Goal: Task Accomplishment & Management: Manage account settings

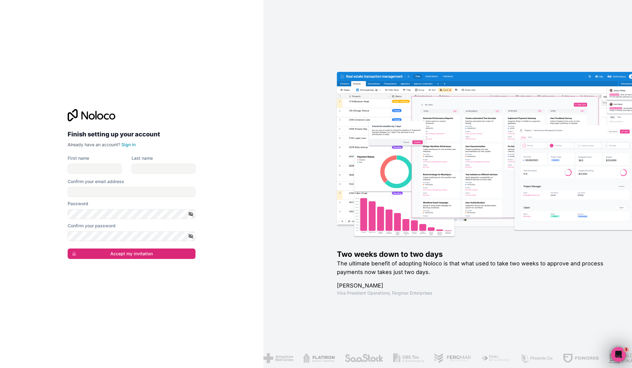
click at [144, 274] on div "Finish setting up your account Already have an account? Sign in First name Last…" at bounding box center [131, 184] width 263 height 368
click at [105, 166] on input "First name" at bounding box center [95, 169] width 54 height 10
drag, startPoint x: 109, startPoint y: 170, endPoint x: 46, endPoint y: 164, distance: 63.2
click at [46, 164] on div "Finish setting up your account Already have an account? Sign in First name LowC…" at bounding box center [131, 184] width 263 height 368
type input "[PERSON_NAME]"
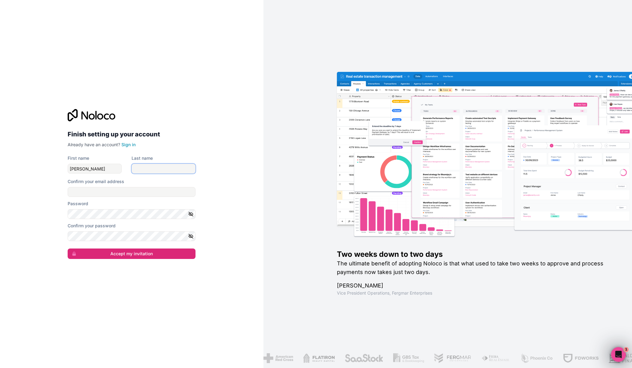
click at [150, 168] on input "Last name" at bounding box center [164, 169] width 64 height 10
type input "K"
click at [156, 132] on h2 "Finish setting up your account" at bounding box center [132, 134] width 128 height 11
click at [121, 189] on input "Confirm your email address" at bounding box center [132, 192] width 128 height 10
type input "[PERSON_NAME][EMAIL_ADDRESS][DOMAIN_NAME]"
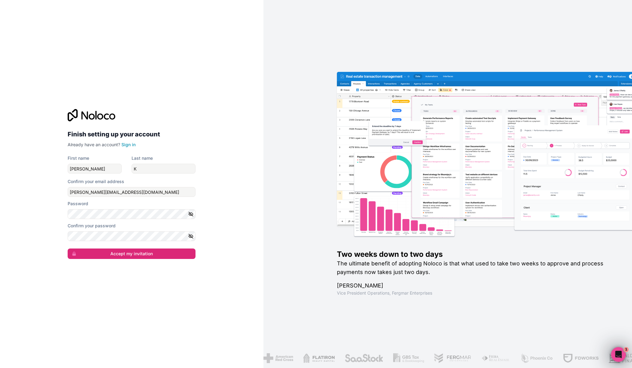
click at [53, 213] on div "Finish setting up your account Already have an account? Sign in First name [PER…" at bounding box center [131, 184] width 263 height 368
click at [193, 212] on icon "button" at bounding box center [191, 214] width 6 height 6
click at [32, 215] on div "Finish setting up your account Already have an account? Sign in First name [PER…" at bounding box center [131, 184] width 263 height 368
click at [31, 219] on div "Finish setting up your account Already have an account? Sign in First name [PER…" at bounding box center [131, 184] width 263 height 368
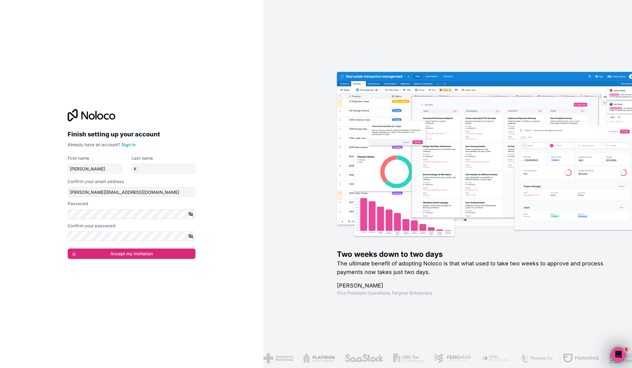
click at [98, 231] on div "Confirm your password" at bounding box center [132, 232] width 128 height 18
click at [241, 186] on div "Finish setting up your account Already have an account? Sign in First name [PER…" at bounding box center [131, 184] width 263 height 368
click at [130, 144] on link "Sign in" at bounding box center [128, 144] width 14 height 5
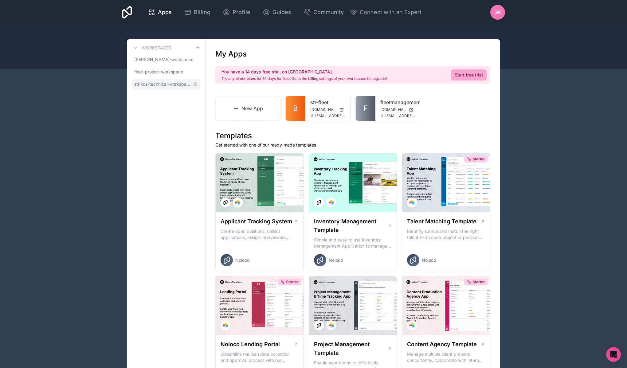
click at [164, 85] on span "strikos-technical-workspace" at bounding box center [162, 84] width 56 height 6
click at [164, 72] on span "fleet-project-workspace" at bounding box center [158, 72] width 49 height 6
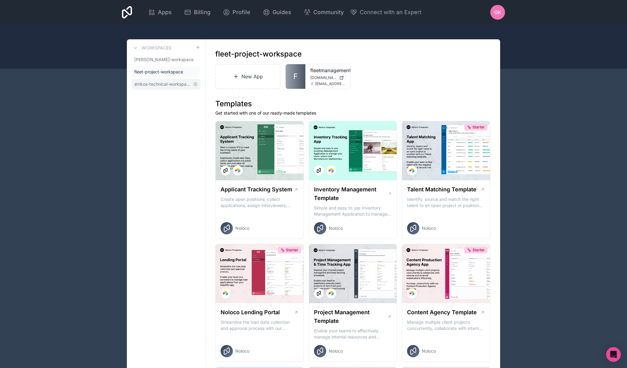
click at [158, 80] on link "strikos-technical-workspace" at bounding box center [166, 84] width 69 height 11
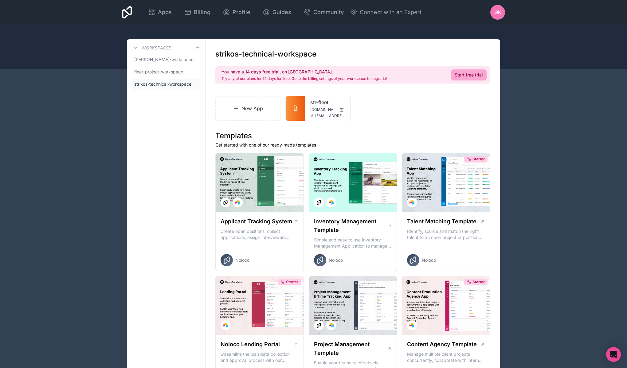
click at [389, 96] on div "New App B str-fleet [DOMAIN_NAME] [EMAIL_ADDRESS][DOMAIN_NAME]" at bounding box center [352, 108] width 275 height 25
click at [339, 106] on icon at bounding box center [339, 106] width 5 height 5
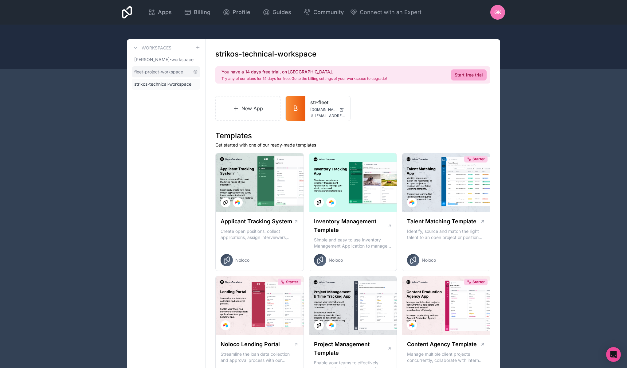
click at [174, 73] on span "fleet-project-workspace" at bounding box center [158, 72] width 49 height 6
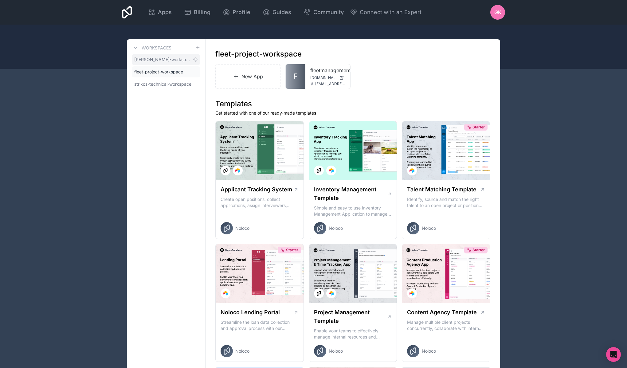
click at [174, 61] on span "[PERSON_NAME]-workspace" at bounding box center [162, 60] width 56 height 6
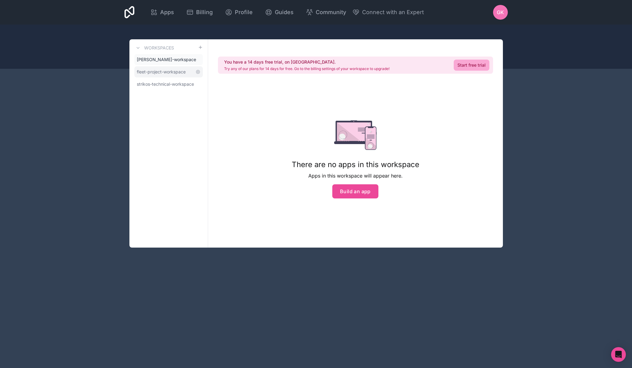
click at [172, 69] on span "fleet-project-workspace" at bounding box center [161, 72] width 49 height 6
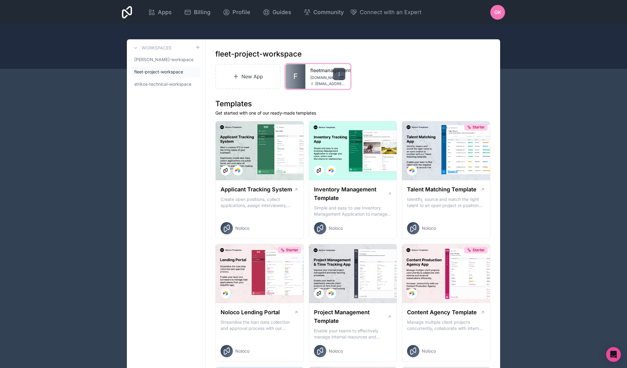
click at [341, 76] on icon at bounding box center [339, 74] width 5 height 5
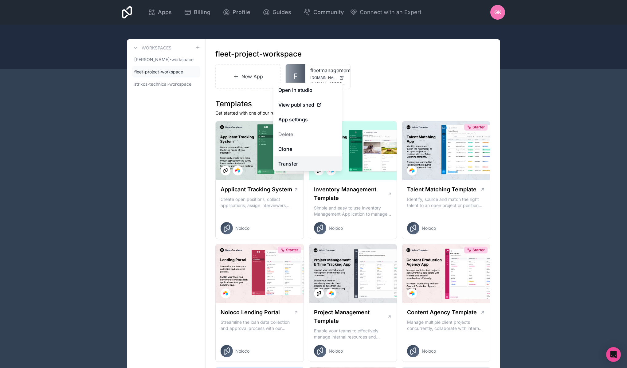
click at [304, 164] on link "Transfer" at bounding box center [308, 163] width 69 height 15
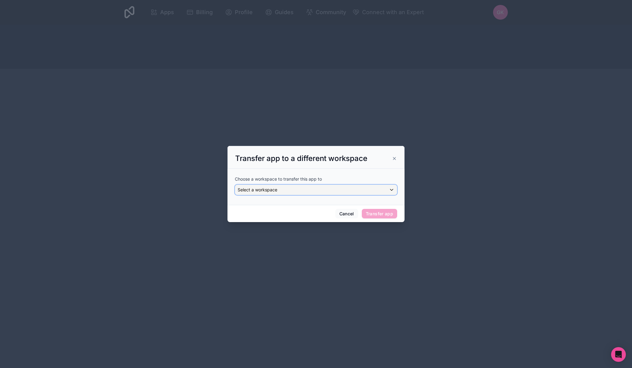
click at [320, 192] on div "Select a workspace" at bounding box center [316, 190] width 162 height 10
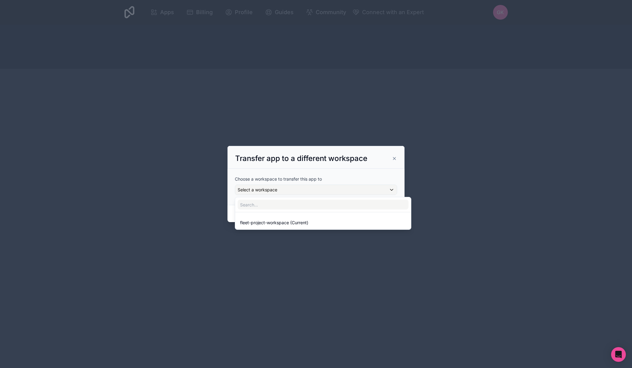
click at [369, 163] on div at bounding box center [315, 184] width 177 height 77
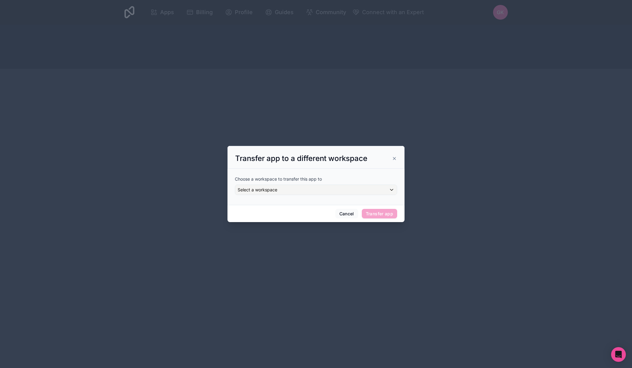
click at [393, 158] on icon at bounding box center [394, 158] width 5 height 5
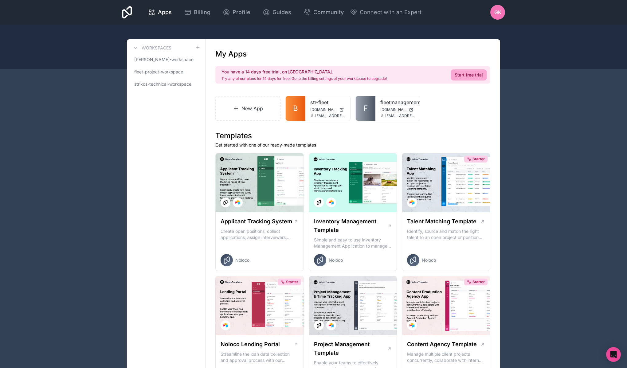
click at [174, 83] on span "strikos-technical-workspace" at bounding box center [162, 84] width 56 height 6
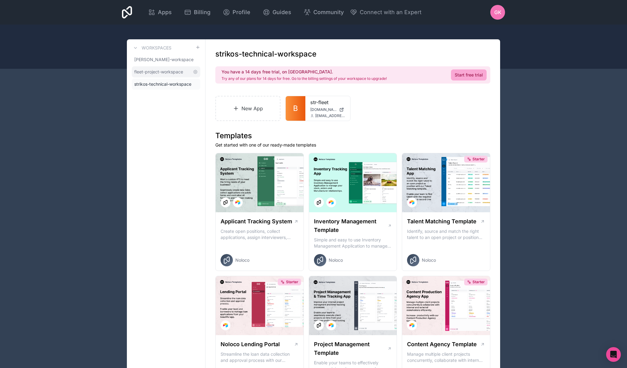
click at [166, 69] on span "fleet-project-workspace" at bounding box center [158, 72] width 49 height 6
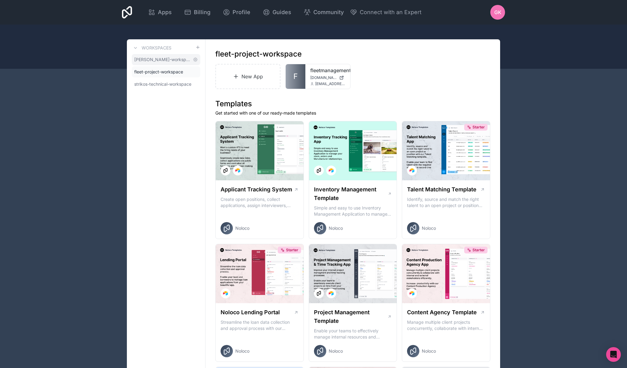
click at [173, 61] on span "[PERSON_NAME]-workspace" at bounding box center [162, 60] width 56 height 6
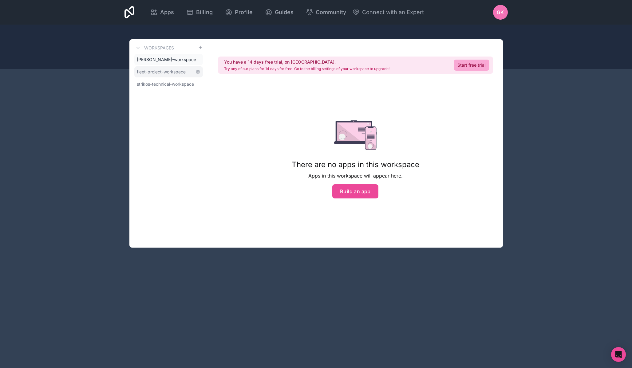
click at [173, 72] on span "fleet-project-workspace" at bounding box center [161, 72] width 49 height 6
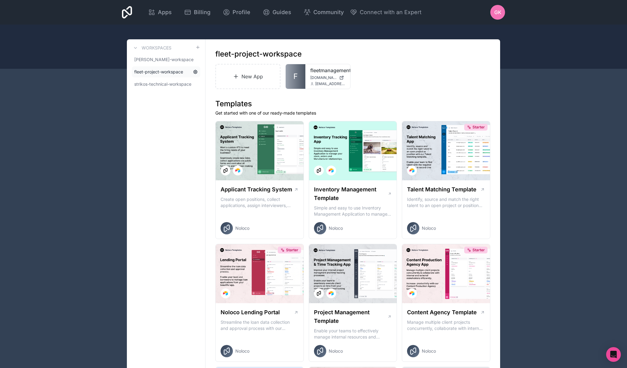
click at [195, 71] on icon at bounding box center [195, 71] width 1 height 1
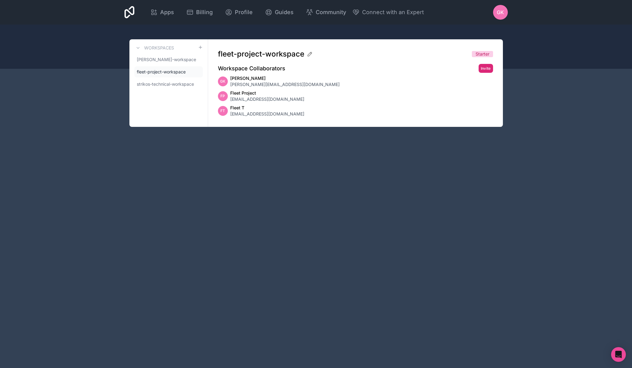
click at [486, 69] on button "Invite" at bounding box center [486, 68] width 14 height 9
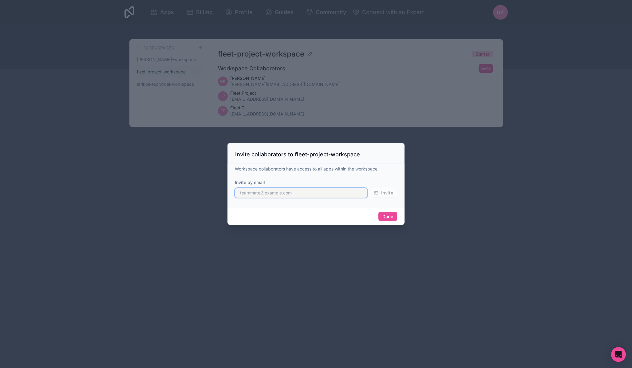
click at [299, 192] on input "text" at bounding box center [301, 193] width 132 height 10
click at [273, 191] on input "text" at bounding box center [301, 193] width 132 height 10
paste input "[EMAIL_ADDRESS][DOMAIN_NAME] STRfleet!@#123"
drag, startPoint x: 332, startPoint y: 190, endPoint x: 285, endPoint y: 191, distance: 46.4
click at [285, 191] on input "[EMAIL_ADDRESS][DOMAIN_NAME] STRfleet!@#123" at bounding box center [301, 193] width 132 height 10
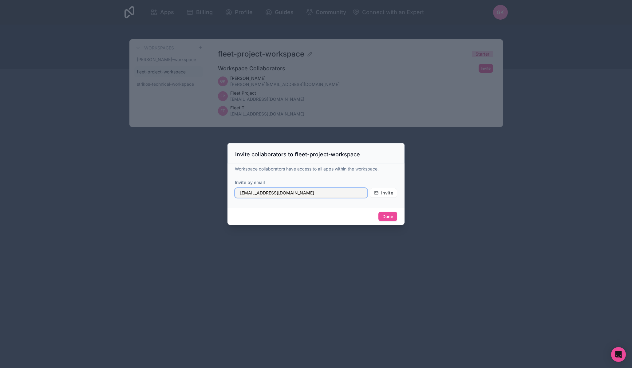
drag, startPoint x: 238, startPoint y: 194, endPoint x: 222, endPoint y: 193, distance: 15.7
click at [222, 193] on div "Invite collaborators to fleet-project-workspace Workspace collaborators have ac…" at bounding box center [316, 184] width 632 height 368
type input "[EMAIL_ADDRESS][DOMAIN_NAME]"
click at [384, 194] on span "Invite" at bounding box center [387, 193] width 12 height 6
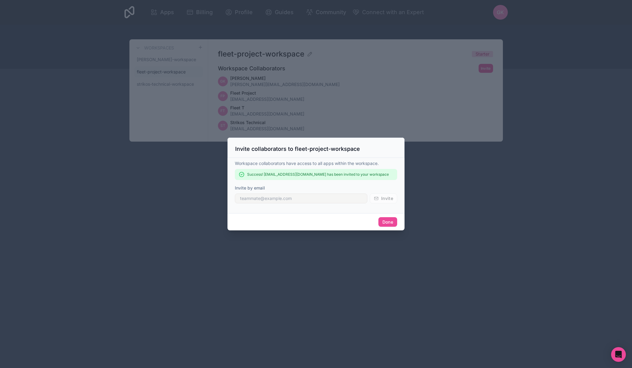
click at [511, 200] on div at bounding box center [316, 184] width 632 height 368
click at [470, 143] on div at bounding box center [316, 184] width 632 height 368
click at [389, 225] on button "Done" at bounding box center [387, 222] width 19 height 10
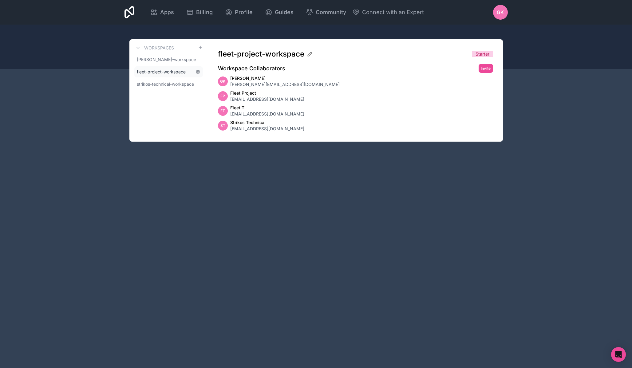
click at [170, 75] on span "fleet-project-workspace" at bounding box center [161, 72] width 49 height 6
click at [152, 80] on link "strikos-technical-workspace" at bounding box center [168, 84] width 69 height 11
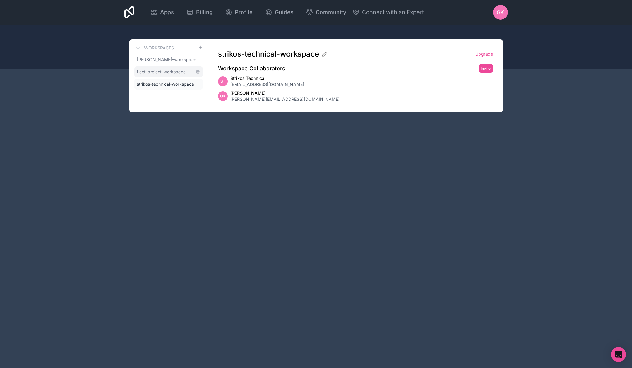
click at [179, 71] on span "fleet-project-workspace" at bounding box center [161, 72] width 49 height 6
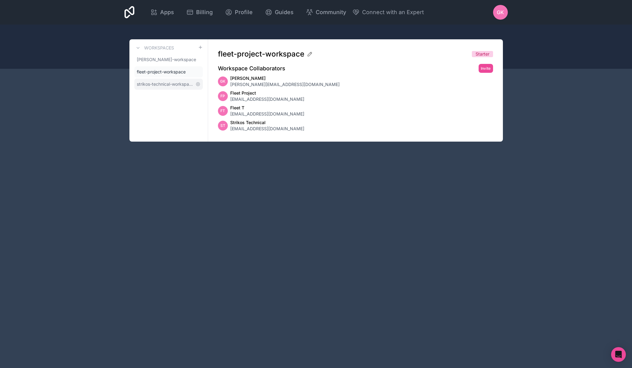
click at [174, 81] on span "strikos-technical-workspace" at bounding box center [165, 84] width 56 height 6
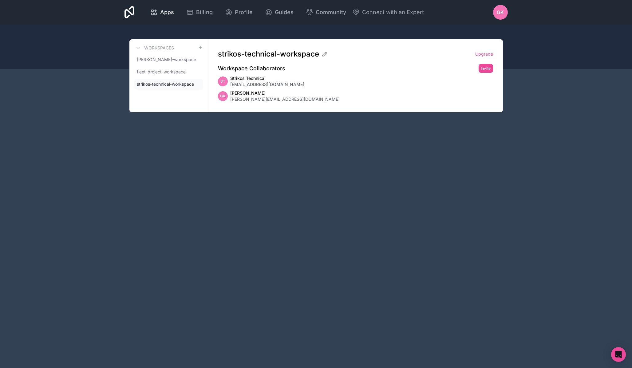
click at [164, 15] on span "Apps" at bounding box center [167, 12] width 14 height 9
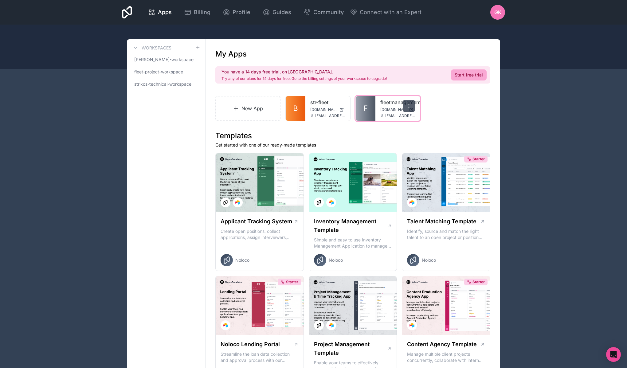
click at [407, 108] on icon at bounding box center [409, 106] width 5 height 5
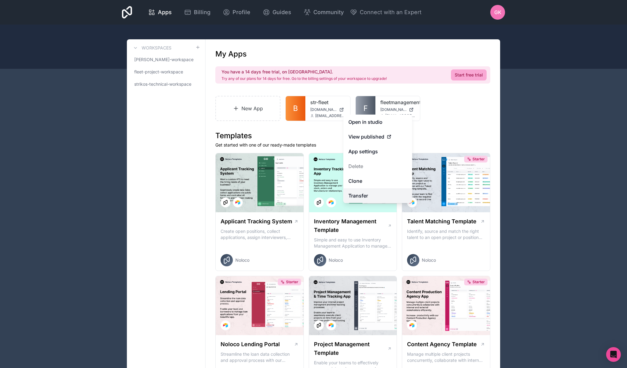
click at [376, 198] on link "Transfer" at bounding box center [378, 195] width 69 height 15
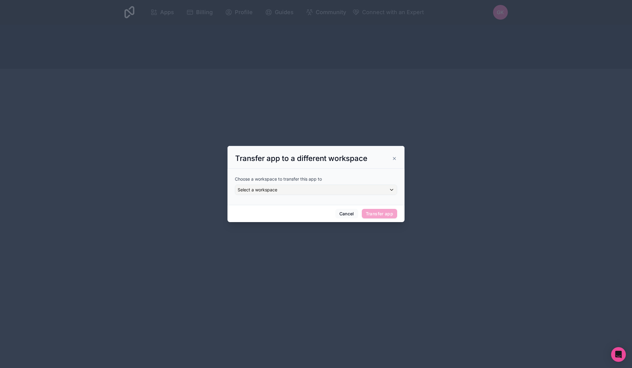
click at [349, 184] on div "Choose a workspace to transfer this app to Select a workspace" at bounding box center [316, 185] width 162 height 19
click at [347, 187] on div "Select a workspace" at bounding box center [316, 190] width 162 height 10
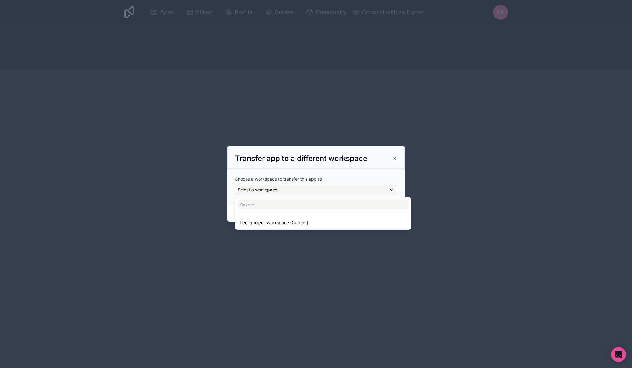
click at [376, 172] on div at bounding box center [315, 184] width 177 height 77
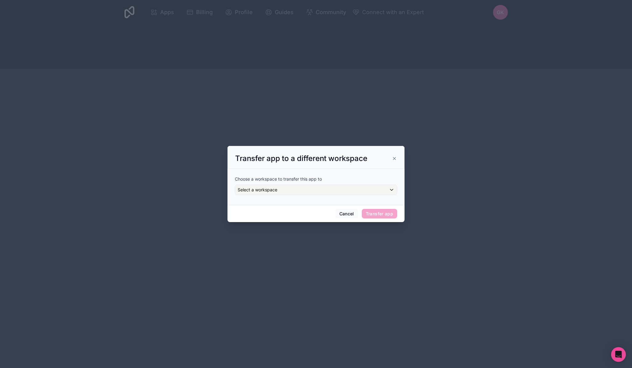
click at [397, 156] on div "Transfer app to a different workspace" at bounding box center [315, 157] width 177 height 23
click at [395, 157] on icon at bounding box center [394, 158] width 5 height 5
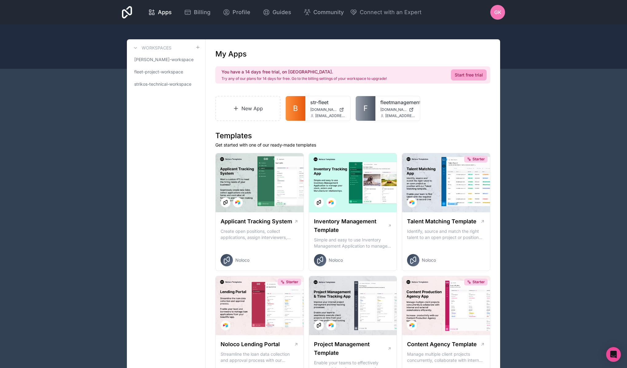
click at [496, 17] on div "GK" at bounding box center [498, 12] width 15 height 15
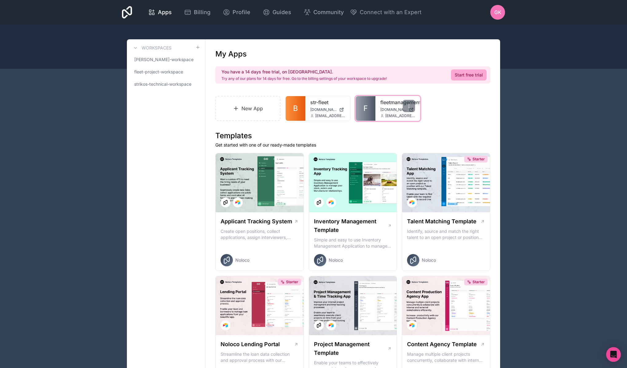
click at [379, 107] on div "fleetmanagementapp [DOMAIN_NAME] [EMAIL_ADDRESS][DOMAIN_NAME]" at bounding box center [398, 108] width 45 height 25
click at [408, 107] on icon at bounding box center [409, 106] width 5 height 5
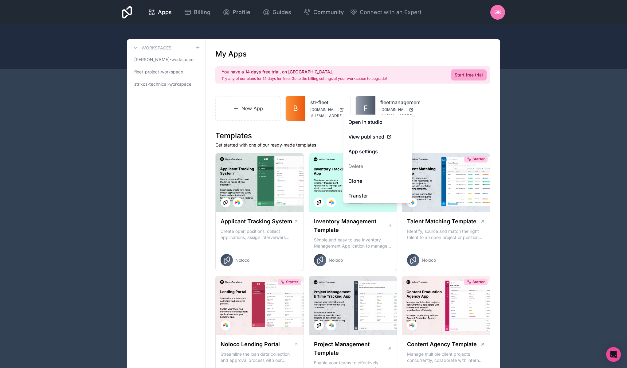
click at [444, 110] on div "New App B str-fleet [DOMAIN_NAME] [EMAIL_ADDRESS][DOMAIN_NAME] F fleetmanagemen…" at bounding box center [352, 108] width 275 height 25
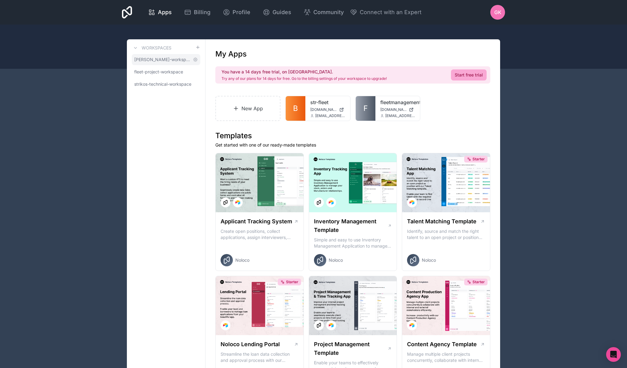
click at [168, 61] on span "[PERSON_NAME]-workspace" at bounding box center [162, 60] width 56 height 6
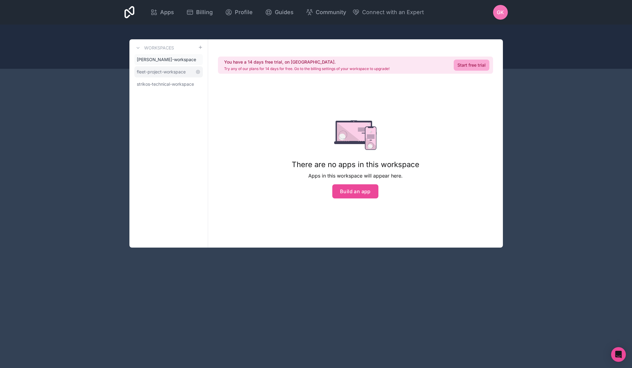
click at [165, 69] on span "fleet-project-workspace" at bounding box center [161, 72] width 49 height 6
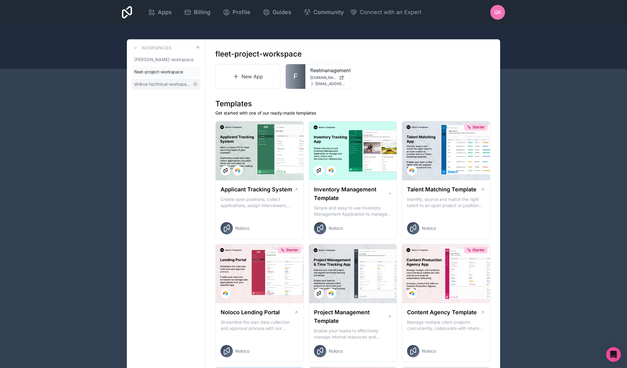
click at [164, 83] on span "strikos-technical-workspace" at bounding box center [162, 84] width 56 height 6
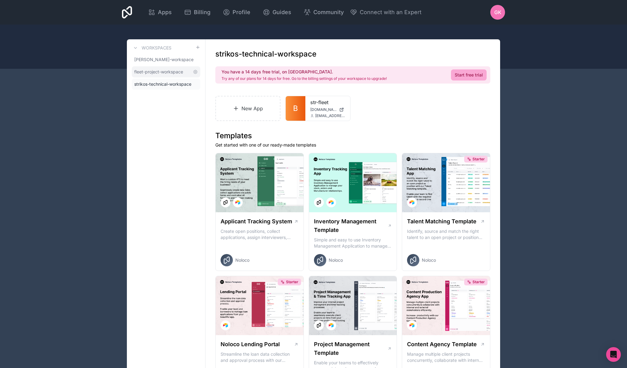
click at [166, 70] on span "fleet-project-workspace" at bounding box center [158, 72] width 49 height 6
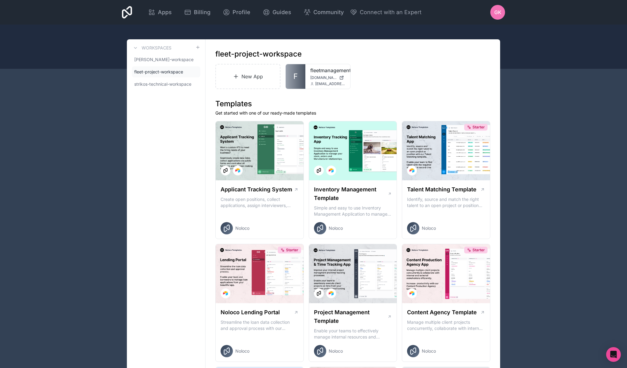
click at [500, 12] on span "GK" at bounding box center [498, 12] width 7 height 7
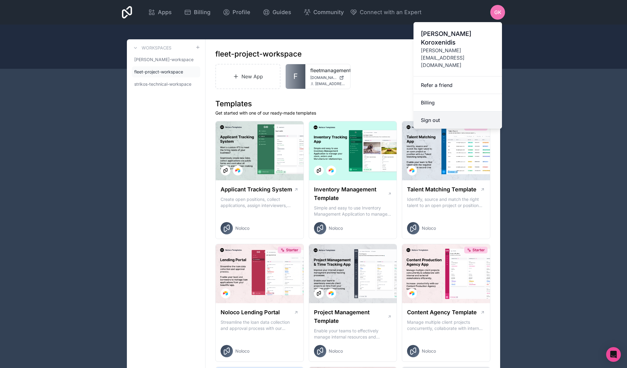
click at [454, 112] on button "Sign out" at bounding box center [458, 120] width 89 height 17
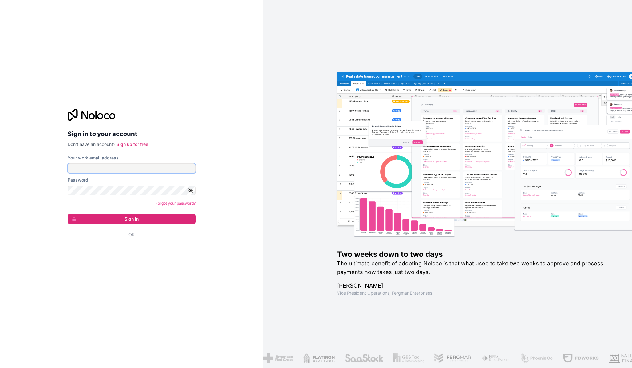
click at [123, 167] on input "Your work email address" at bounding box center [132, 169] width 128 height 10
type input "[EMAIL_ADDRESS][DOMAIN_NAME]"
click at [164, 220] on button "Sign in" at bounding box center [132, 219] width 128 height 10
